Goal: Find specific page/section: Find specific page/section

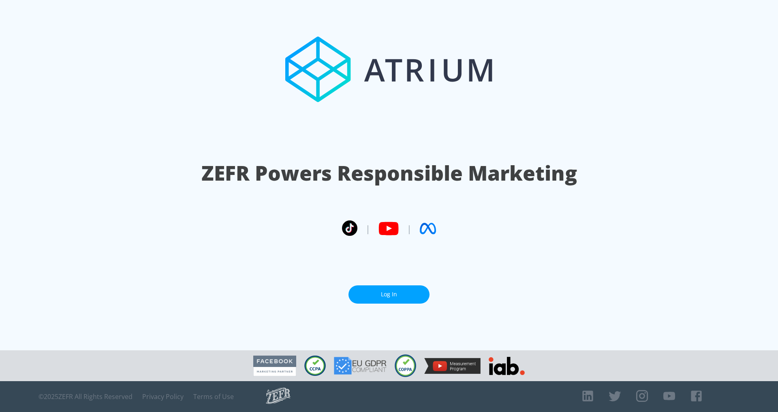
click at [394, 291] on link "Log In" at bounding box center [389, 294] width 81 height 18
